Goal: Entertainment & Leisure: Consume media (video, audio)

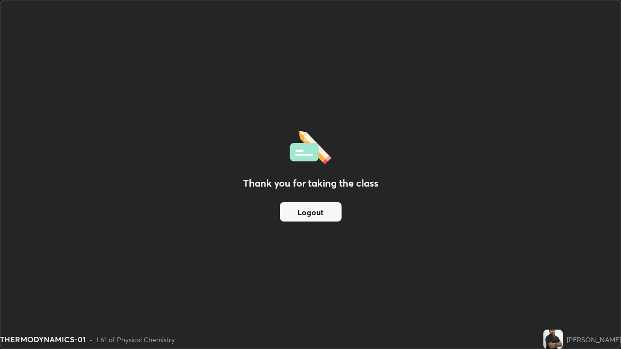
scroll to position [349, 621]
click at [163, 310] on div "Thank you for taking the class Logout" at bounding box center [310, 174] width 620 height 348
click at [211, 349] on div "THERMODYNAMICS-01 • L61 of Physical Chemistry" at bounding box center [269, 339] width 539 height 19
click at [221, 346] on div "THERMODYNAMICS-01 • L61 of Physical Chemistry" at bounding box center [269, 339] width 539 height 19
click at [226, 339] on div "THERMODYNAMICS-01 • L61 of Physical Chemistry" at bounding box center [269, 339] width 539 height 19
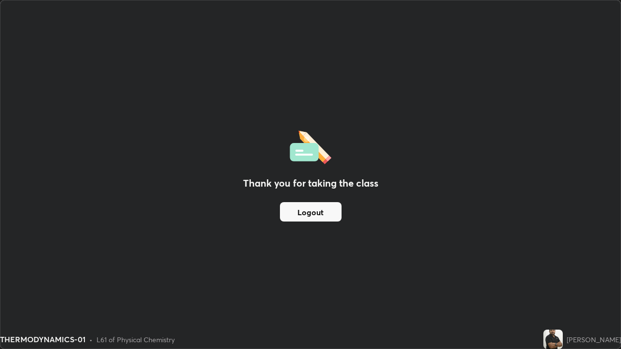
click at [505, 330] on div "THERMODYNAMICS-01 • L61 of Physical Chemistry" at bounding box center [269, 339] width 539 height 19
click at [194, 335] on div "THERMODYNAMICS-01 • L61 of Physical Chemistry" at bounding box center [269, 339] width 539 height 19
click at [375, 347] on div "THERMODYNAMICS-01 • L61 of Physical Chemistry" at bounding box center [269, 339] width 539 height 19
click at [239, 346] on div "THERMODYNAMICS-01 • L61 of Physical Chemistry" at bounding box center [269, 339] width 539 height 19
click at [298, 153] on img at bounding box center [310, 146] width 42 height 37
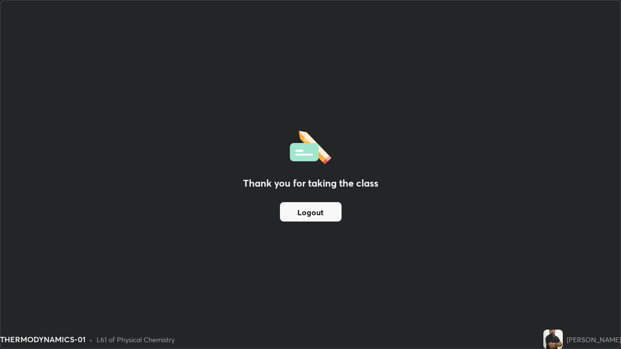
click at [283, 345] on div "THERMODYNAMICS-01 • L61 of Physical Chemistry" at bounding box center [269, 339] width 539 height 19
click at [176, 295] on div "Thank you for taking the class Logout" at bounding box center [310, 174] width 620 height 348
click at [445, 240] on div "Thank you for taking the class Logout" at bounding box center [310, 174] width 620 height 348
click at [213, 315] on div "Thank you for taking the class Logout" at bounding box center [310, 174] width 620 height 348
